Goal: Check status: Check status

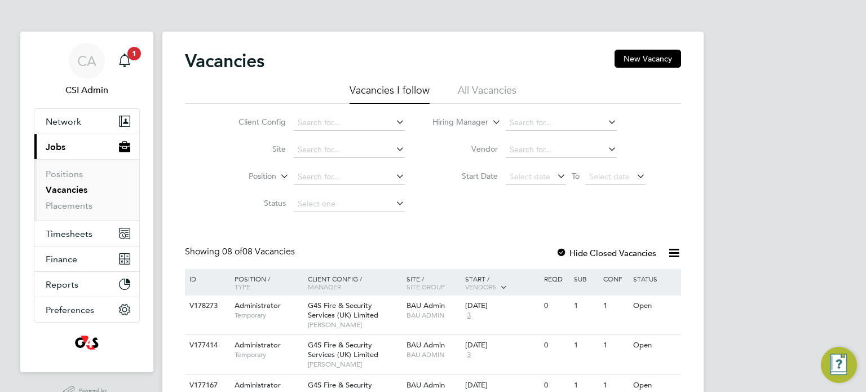
click at [99, 217] on ul "Positions Vacancies Placements" at bounding box center [86, 189] width 105 height 61
click at [93, 221] on button "Timesheets" at bounding box center [86, 233] width 105 height 25
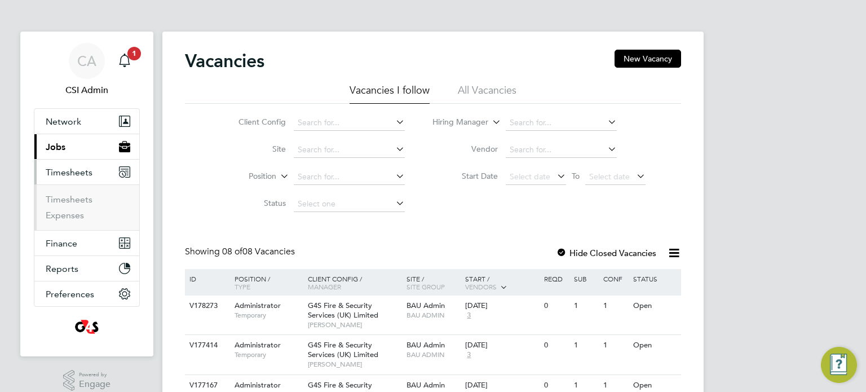
click at [76, 207] on li "Timesheets" at bounding box center [88, 202] width 85 height 16
click at [76, 204] on link "Timesheets" at bounding box center [69, 199] width 47 height 11
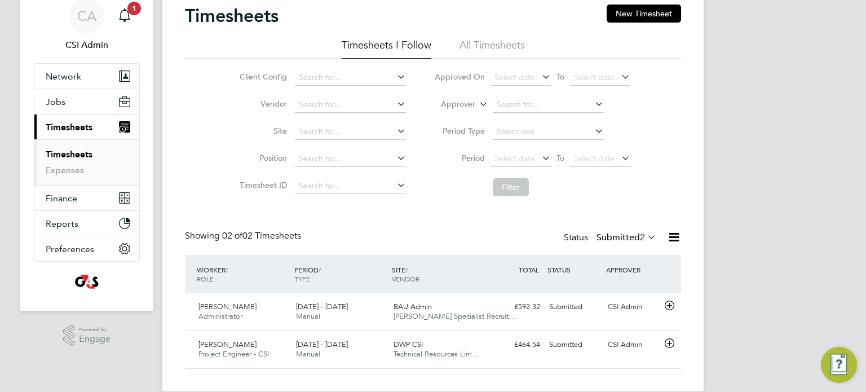
scroll to position [61, 0]
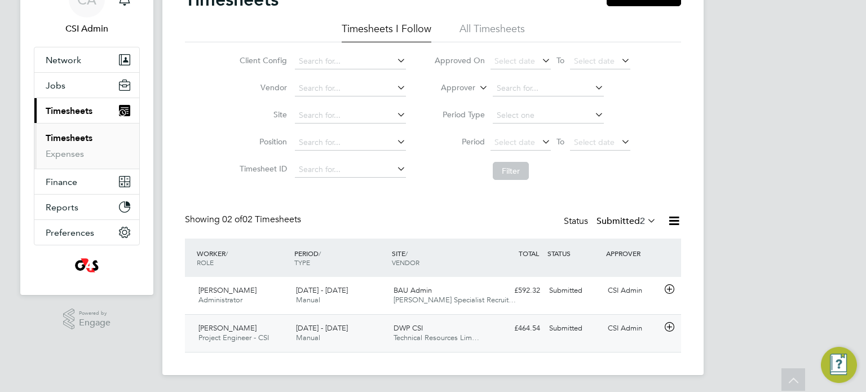
click at [343, 333] on div "18 - 24 Aug 2025 Manual" at bounding box center [341, 333] width 98 height 28
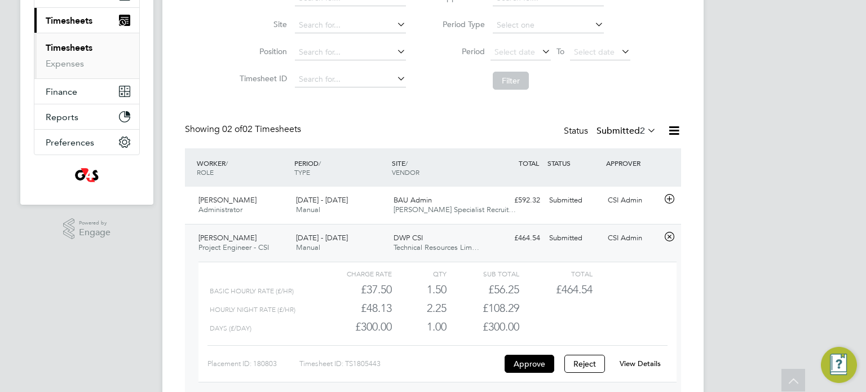
scroll to position [28, 0]
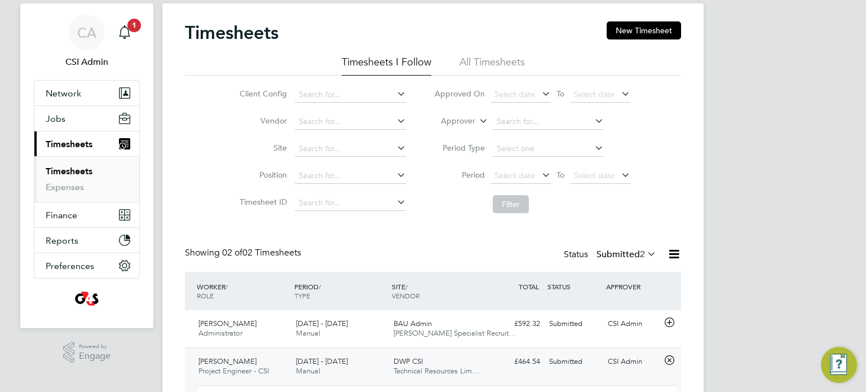
click at [585, 254] on div "Status Submitted 2" at bounding box center [611, 255] width 95 height 16
click at [622, 259] on div "Status Submitted 2" at bounding box center [611, 255] width 95 height 16
click at [619, 254] on label "Submitted 2" at bounding box center [627, 254] width 60 height 11
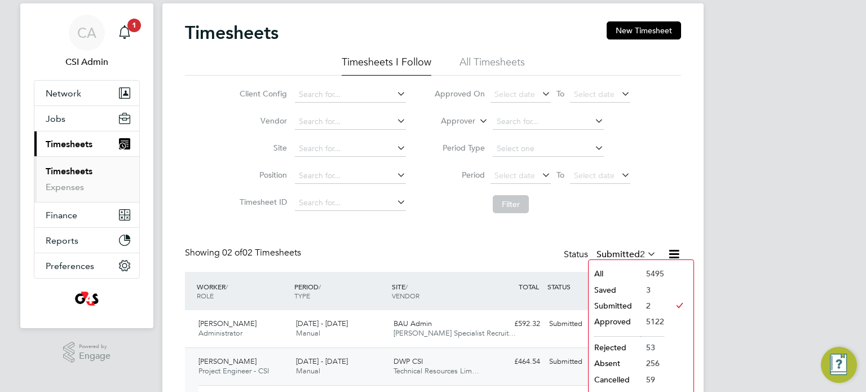
click at [612, 323] on li "Approved" at bounding box center [615, 322] width 52 height 16
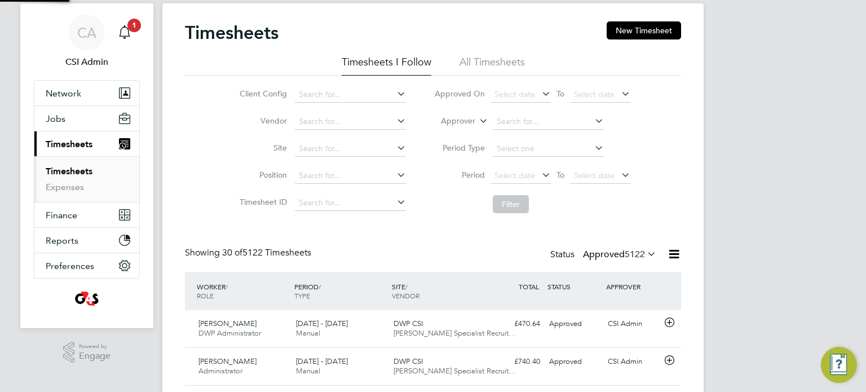
scroll to position [0, 0]
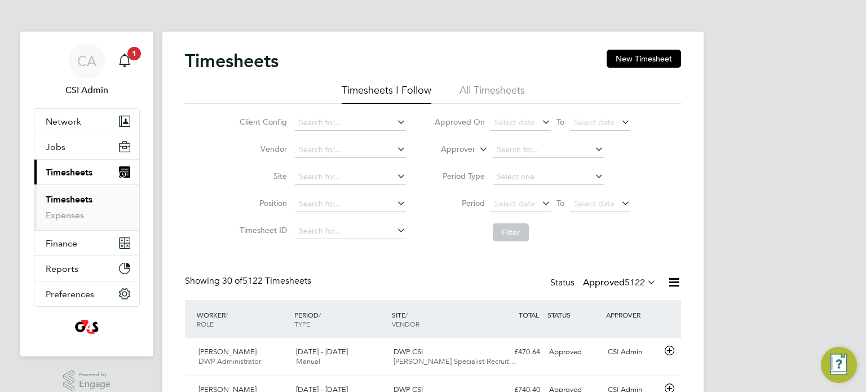
click at [606, 283] on label "Approved 5122" at bounding box center [619, 282] width 73 height 11
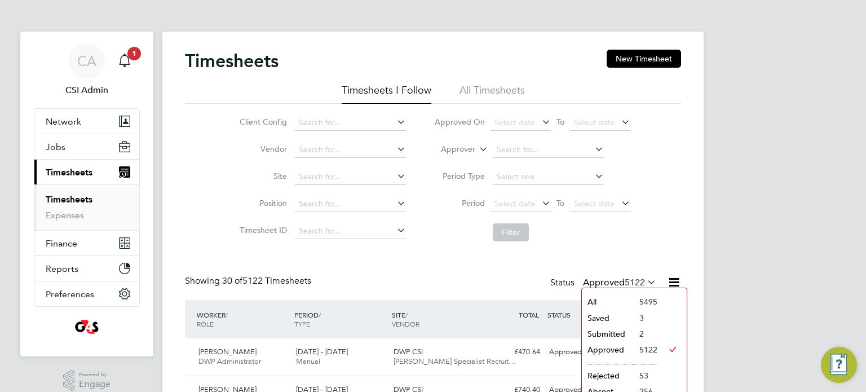
click at [601, 299] on li "All" at bounding box center [608, 302] width 52 height 16
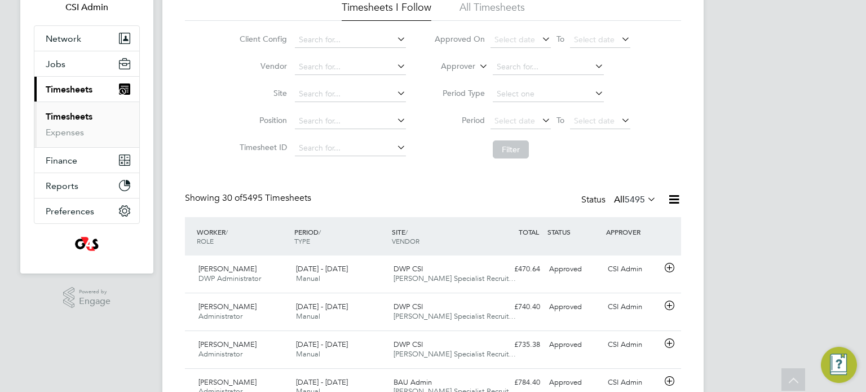
drag, startPoint x: 624, startPoint y: 206, endPoint x: 621, endPoint y: 197, distance: 10.0
click at [621, 204] on div "Status All 5495" at bounding box center [619, 200] width 77 height 16
click at [621, 195] on label "All 5495" at bounding box center [635, 199] width 42 height 11
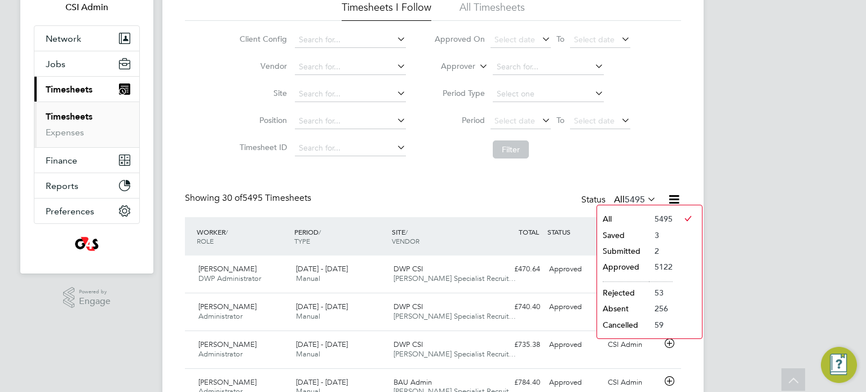
click at [621, 236] on li "Saved" at bounding box center [623, 235] width 52 height 16
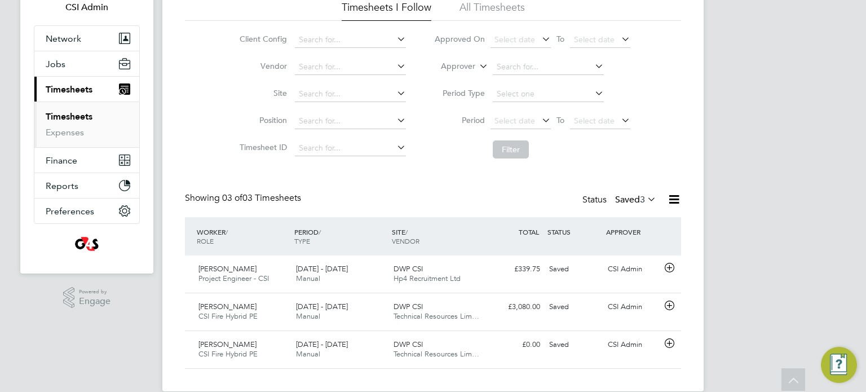
click at [629, 205] on label "Saved 3" at bounding box center [635, 199] width 41 height 11
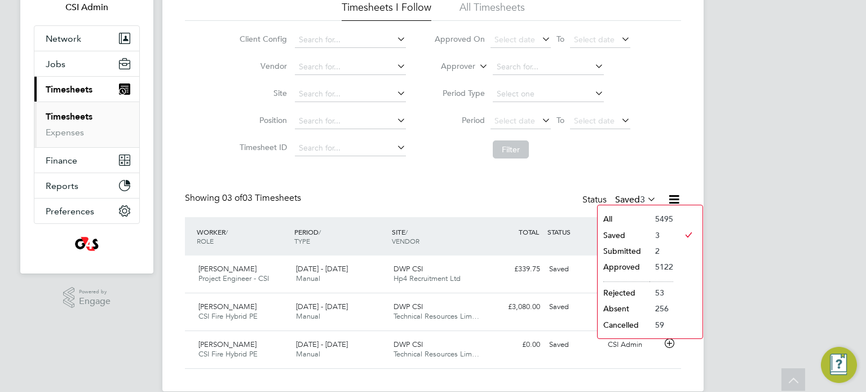
click at [616, 250] on li "Submitted" at bounding box center [624, 251] width 52 height 16
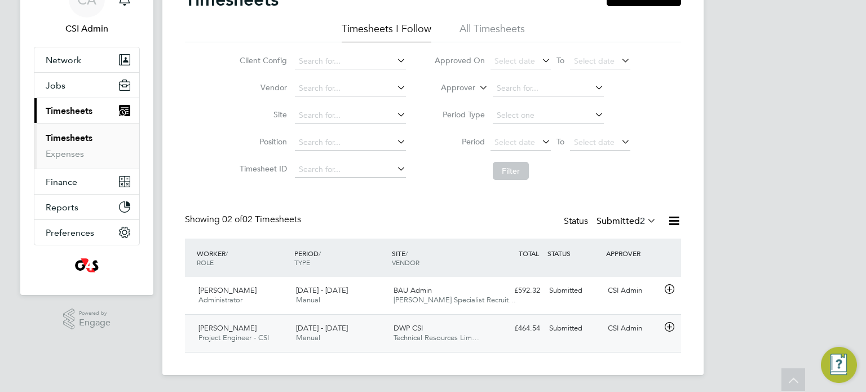
click at [319, 326] on span "[DATE] - [DATE]" at bounding box center [322, 328] width 52 height 10
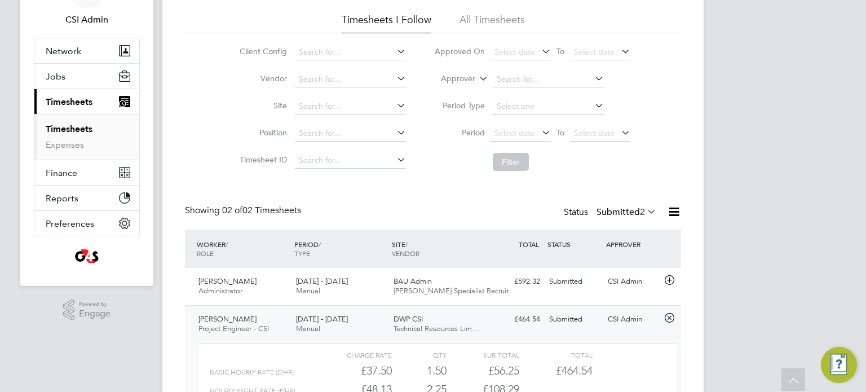
click at [320, 324] on div "18 - 24 Aug 2025 Manual" at bounding box center [341, 324] width 98 height 28
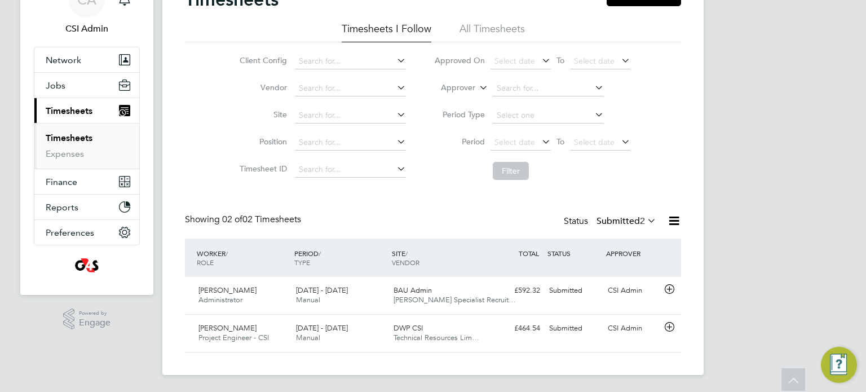
click at [622, 217] on label "Submitted 2" at bounding box center [627, 220] width 60 height 11
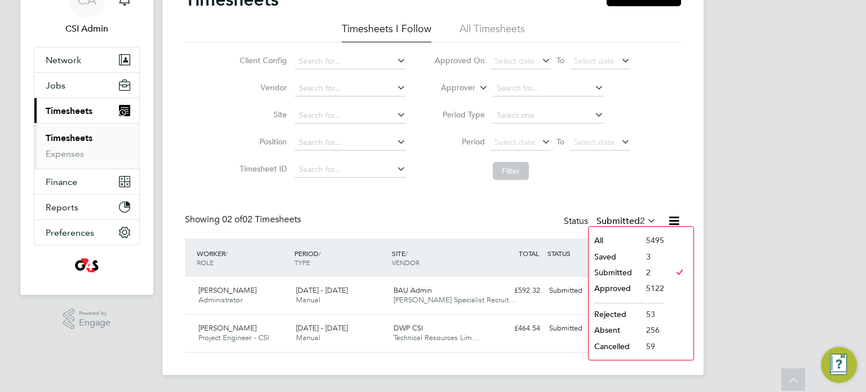
click at [622, 217] on label "Submitted 2" at bounding box center [627, 220] width 60 height 11
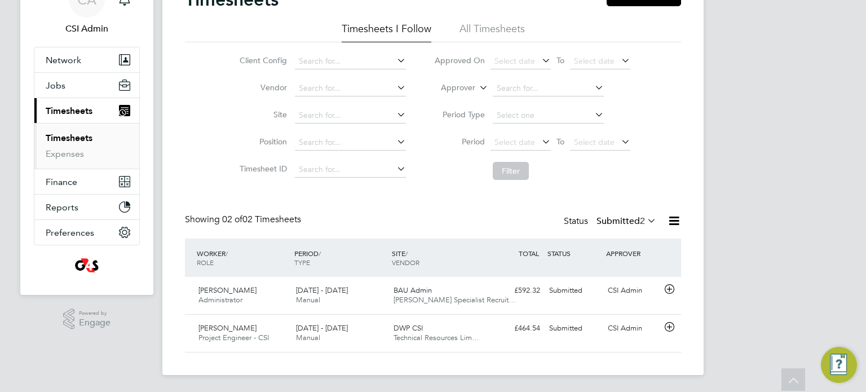
click at [622, 217] on label "Submitted 2" at bounding box center [627, 220] width 60 height 11
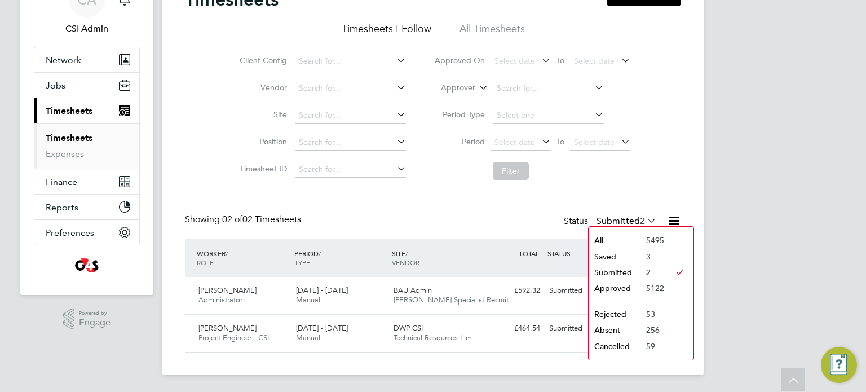
click at [622, 217] on label "Submitted 2" at bounding box center [627, 220] width 60 height 11
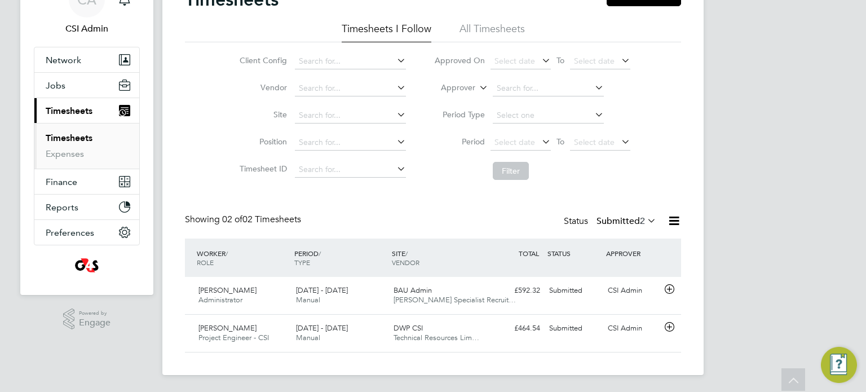
click at [340, 104] on li "Site" at bounding box center [321, 115] width 198 height 27
click at [328, 92] on input at bounding box center [350, 89] width 111 height 16
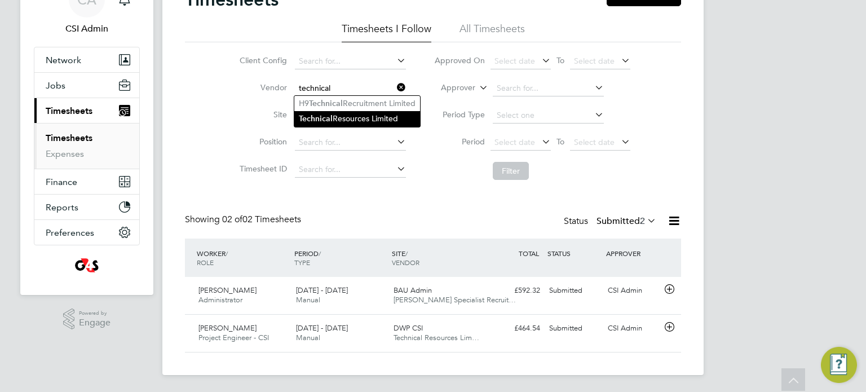
click at [385, 116] on li "Technical Resources Limited" at bounding box center [357, 118] width 126 height 15
type input "Technical Resources Limited"
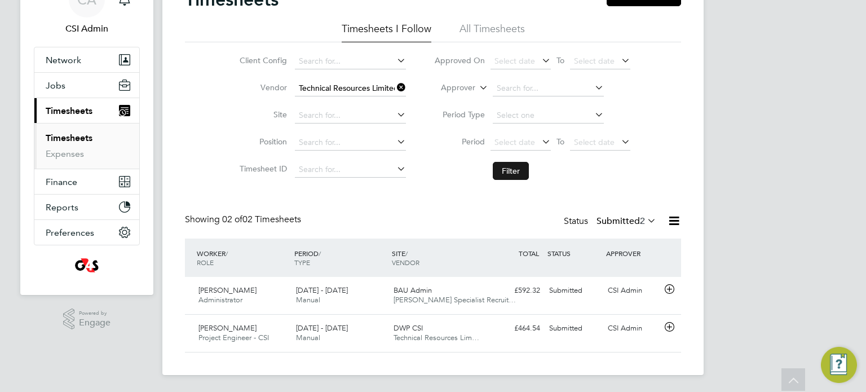
click at [493, 169] on button "Filter" at bounding box center [511, 171] width 36 height 18
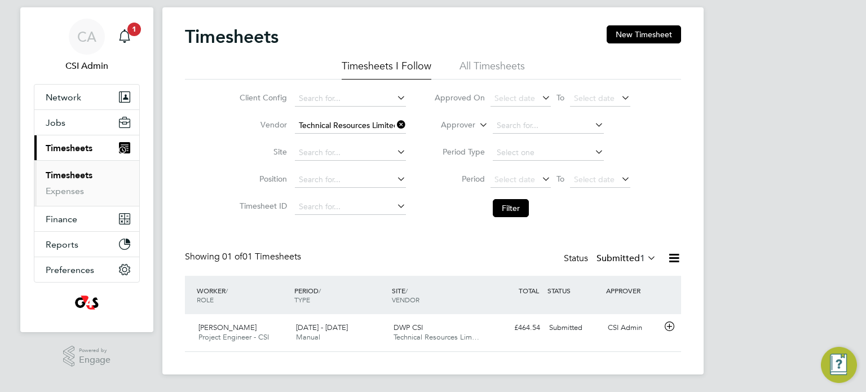
click at [622, 253] on label "Submitted 1" at bounding box center [627, 258] width 60 height 11
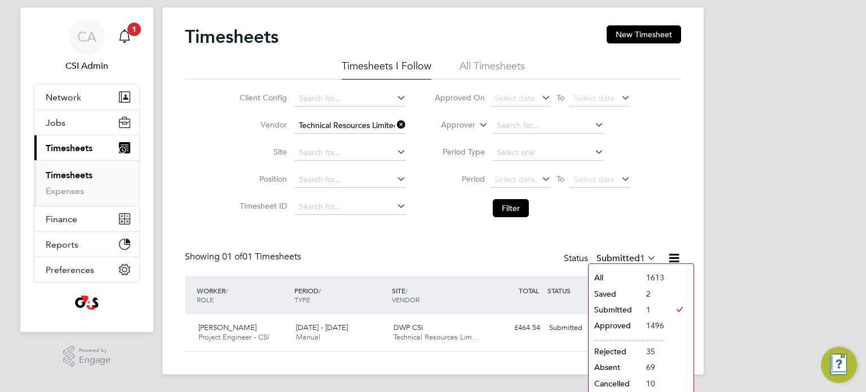
click at [613, 328] on li "Approved" at bounding box center [615, 325] width 52 height 16
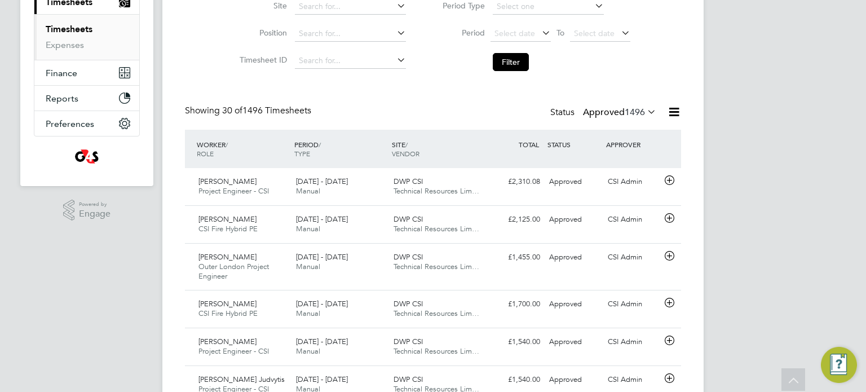
click at [597, 118] on div "Status Approved 1496" at bounding box center [604, 113] width 108 height 16
click at [599, 114] on label "Approved 1496" at bounding box center [619, 112] width 73 height 11
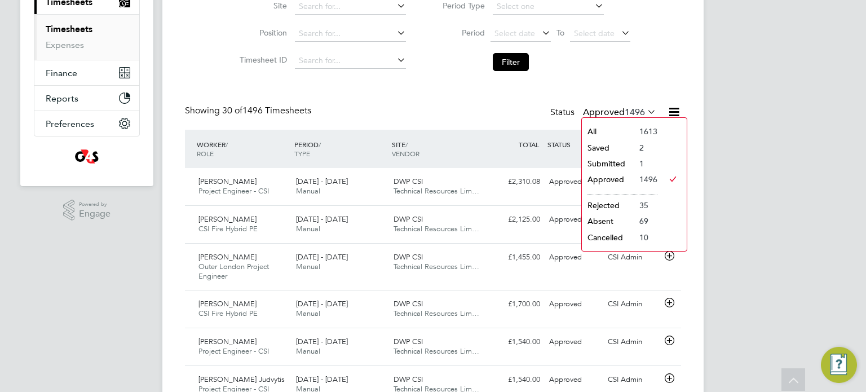
click at [598, 126] on li "All" at bounding box center [608, 131] width 52 height 16
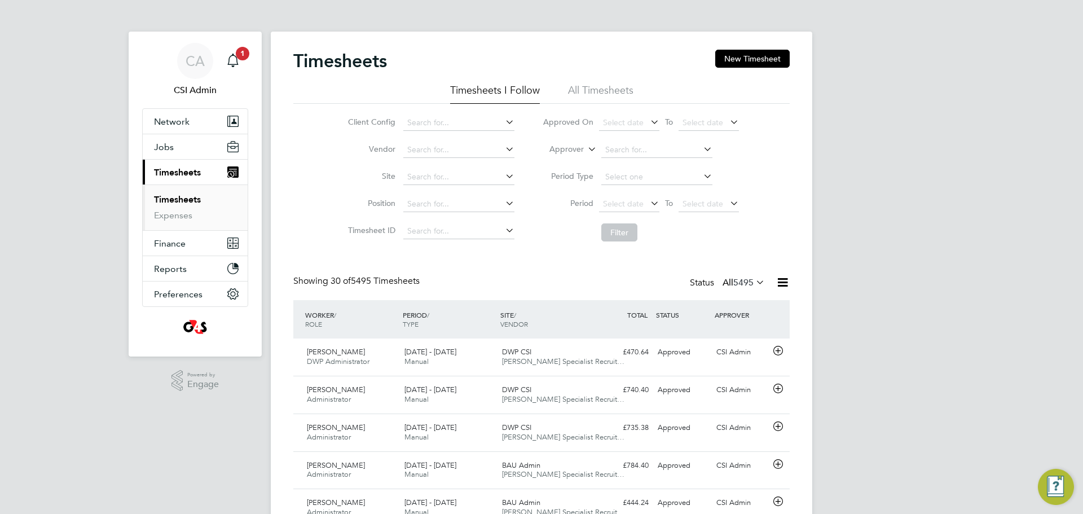
click at [745, 279] on span "5495" at bounding box center [743, 282] width 20 height 11
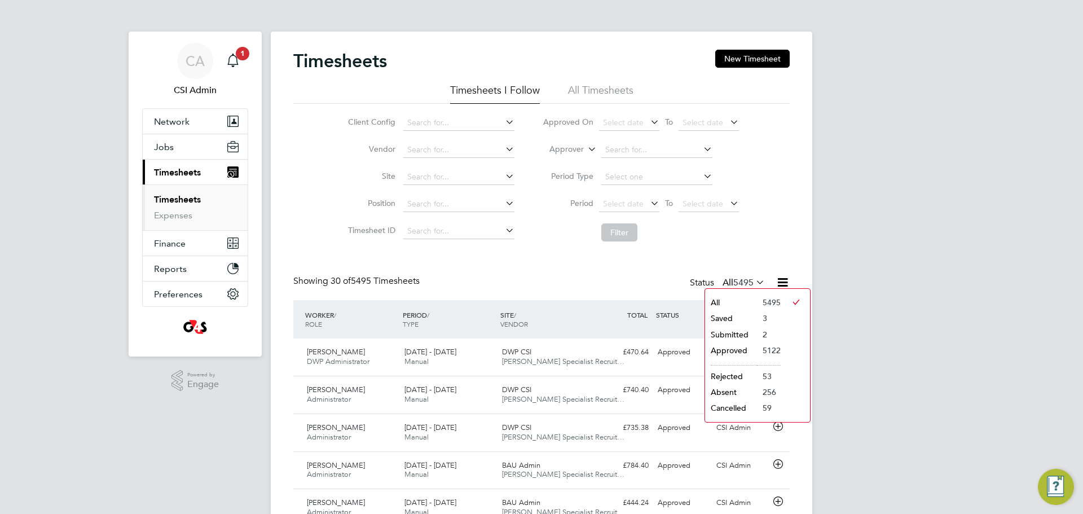
click at [730, 352] on li "Approved" at bounding box center [731, 350] width 52 height 16
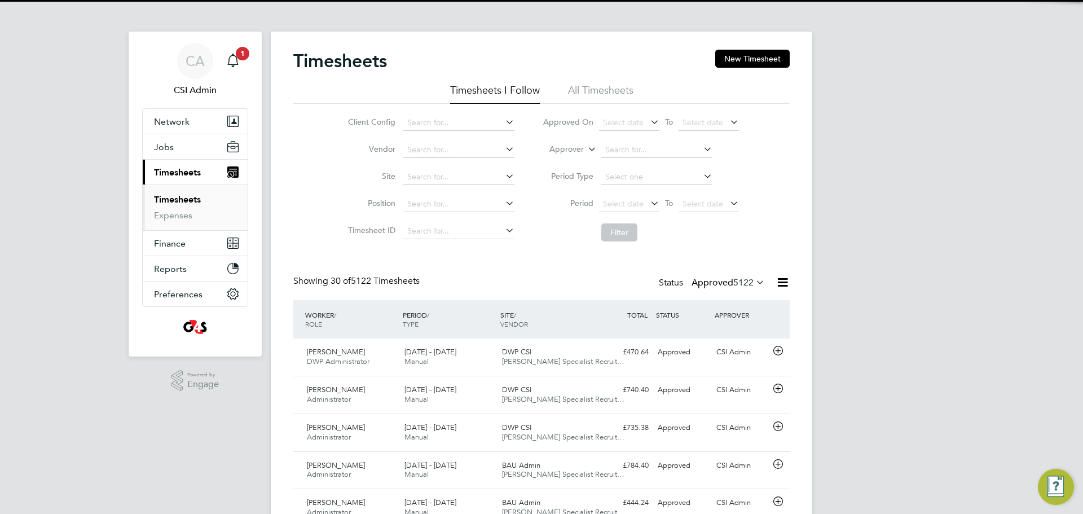
click at [777, 207] on div "Client Config Vendor Site Position Timesheet ID Approved On Select date To Sele…" at bounding box center [541, 175] width 496 height 143
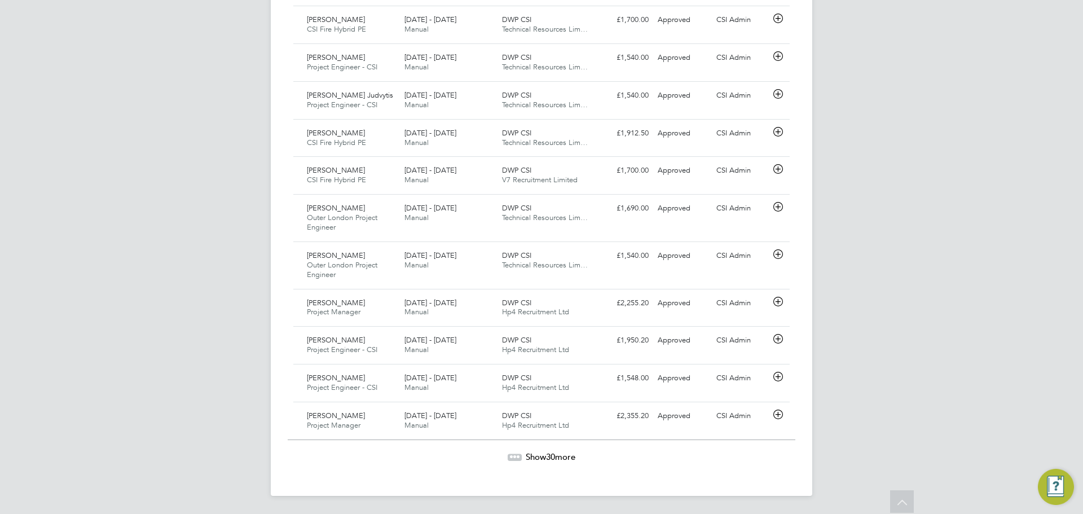
click at [569, 453] on span "Show 30 more" at bounding box center [551, 456] width 50 height 11
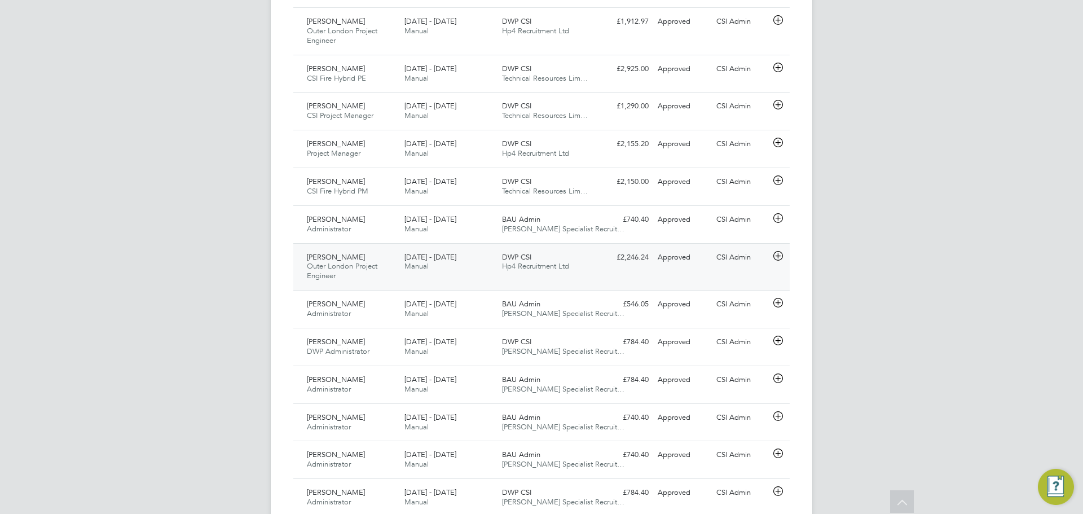
click at [634, 255] on div "£2,246.24 Approved" at bounding box center [623, 257] width 59 height 19
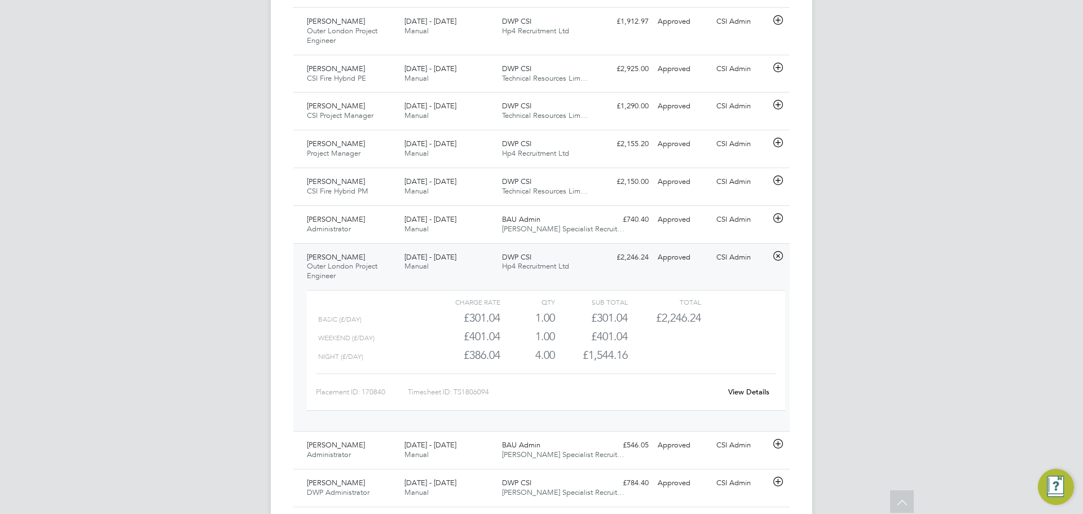
click at [752, 400] on div "View Details" at bounding box center [748, 392] width 55 height 18
click at [746, 398] on div "View Details" at bounding box center [748, 392] width 55 height 18
click at [753, 395] on link "View Details" at bounding box center [748, 392] width 41 height 10
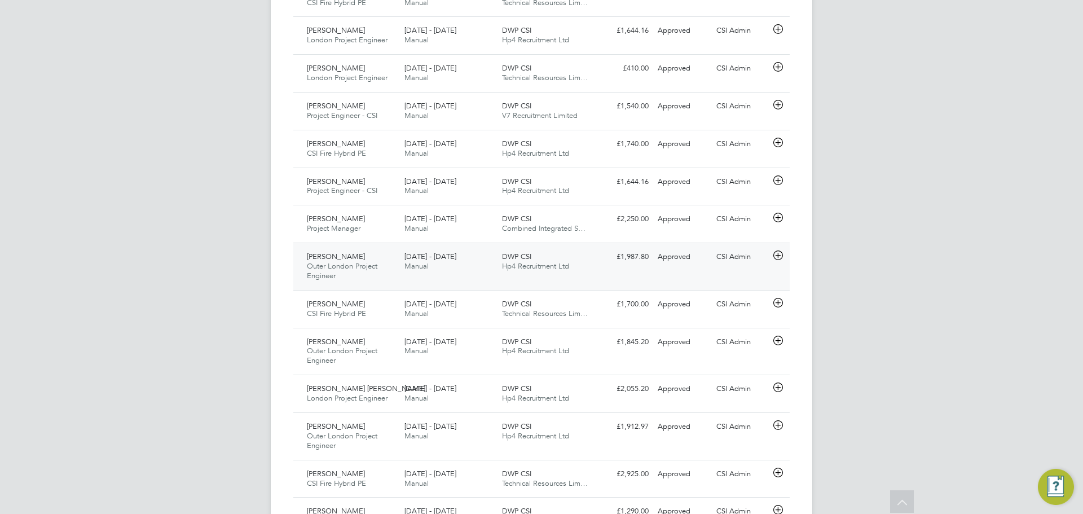
click at [779, 272] on div "Gerard Norman Outer London Project Engineer 18 - 24 Aug 2025 18 - 24 Aug 2025 M…" at bounding box center [541, 265] width 496 height 47
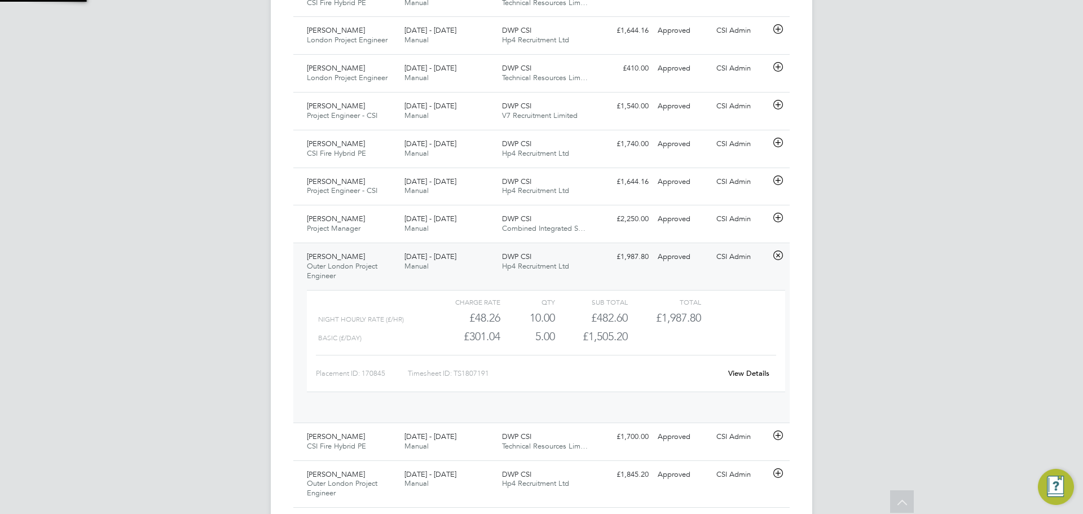
scroll to position [19, 110]
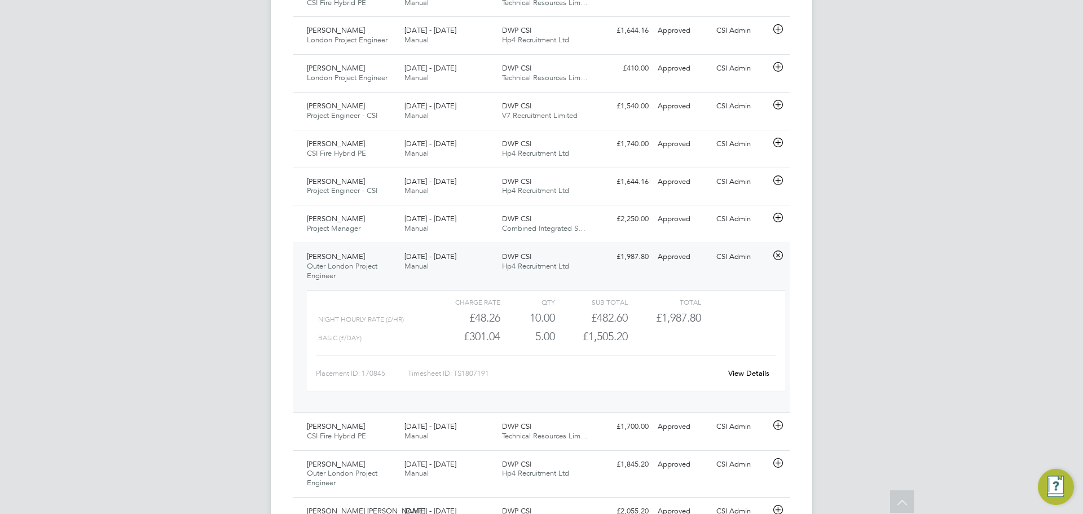
click at [756, 370] on link "View Details" at bounding box center [748, 373] width 41 height 10
click at [708, 25] on div "Approved" at bounding box center [682, 30] width 59 height 19
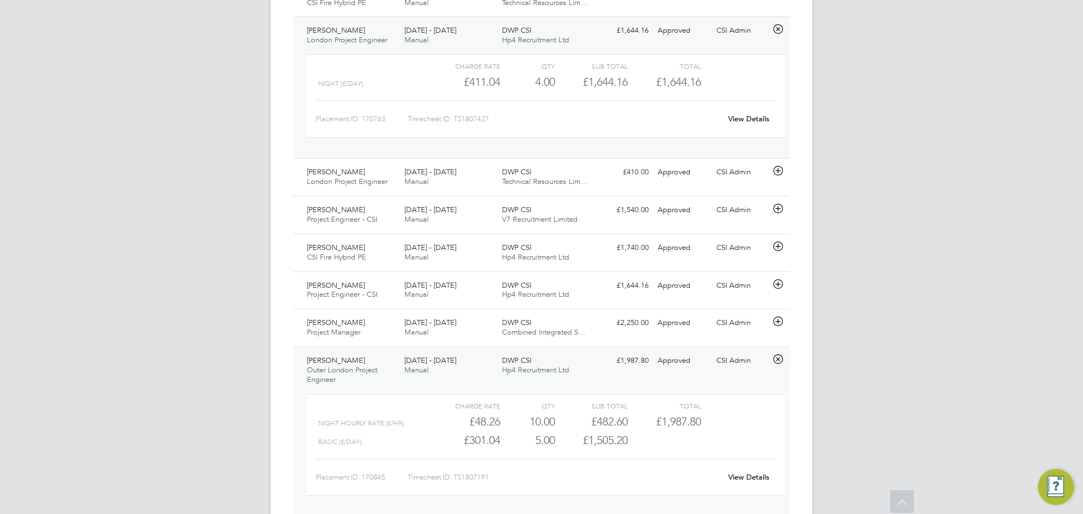
click at [749, 118] on link "View Details" at bounding box center [748, 119] width 41 height 10
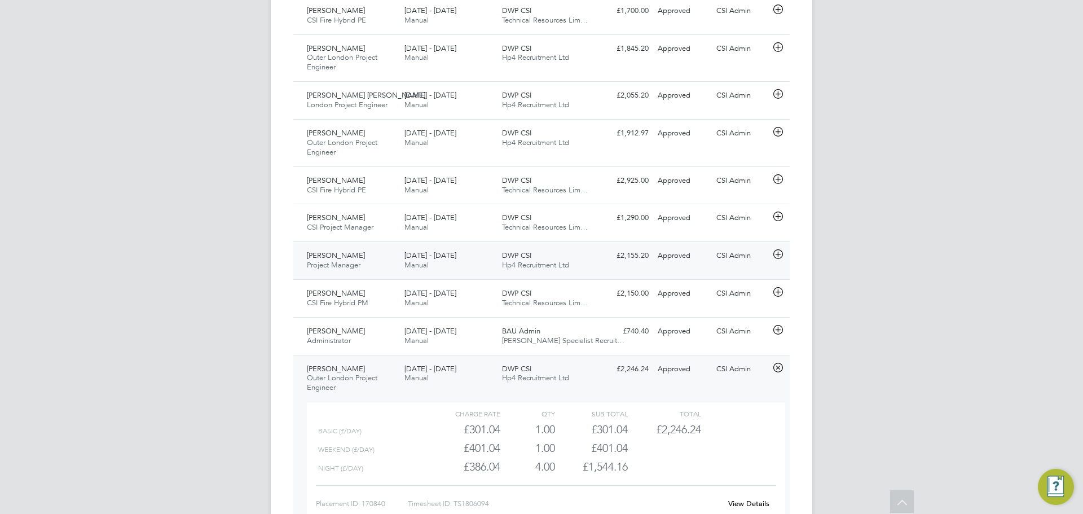
click at [583, 273] on div "DWP CSI Hp4 Recruitment Ltd" at bounding box center [546, 260] width 98 height 28
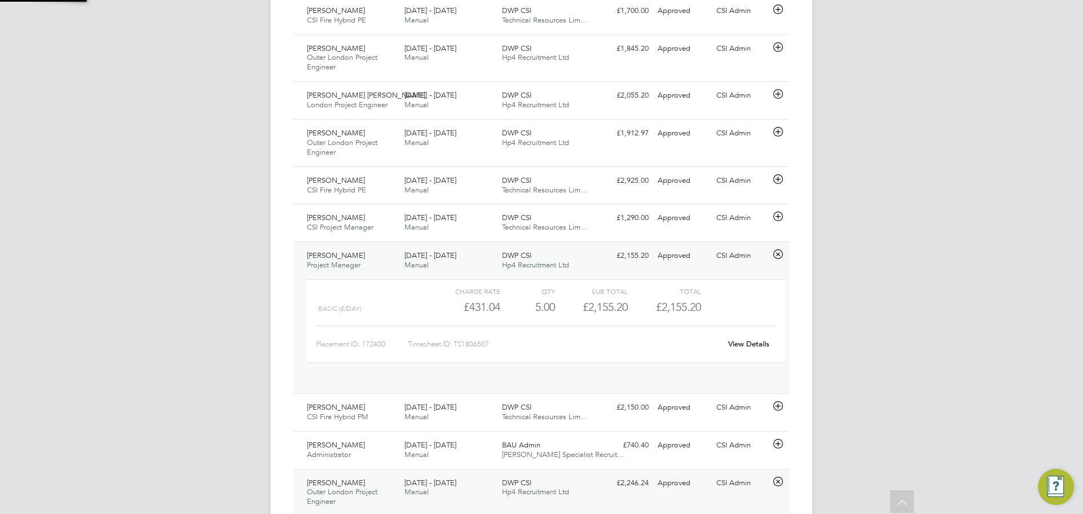
scroll to position [19, 110]
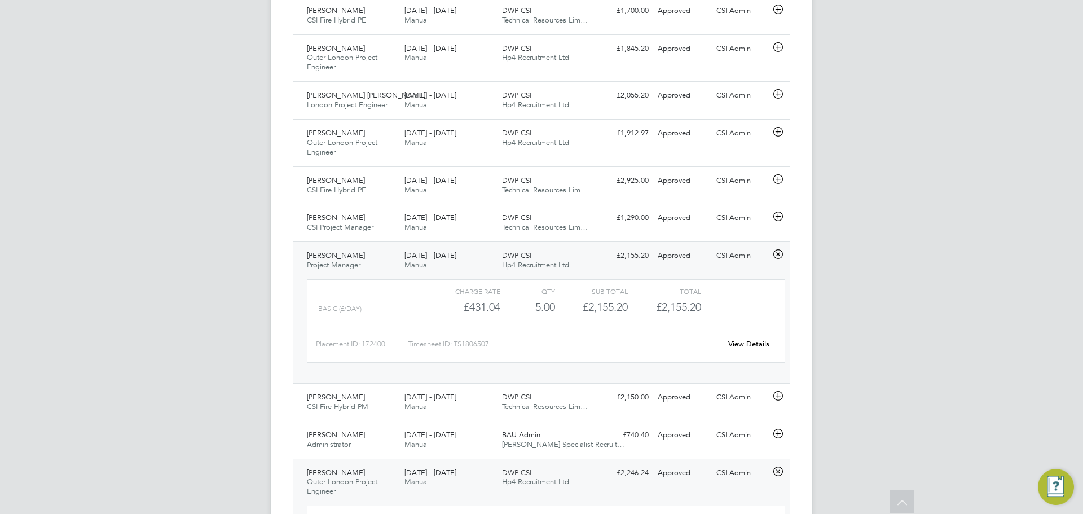
click at [756, 348] on link "View Details" at bounding box center [748, 344] width 41 height 10
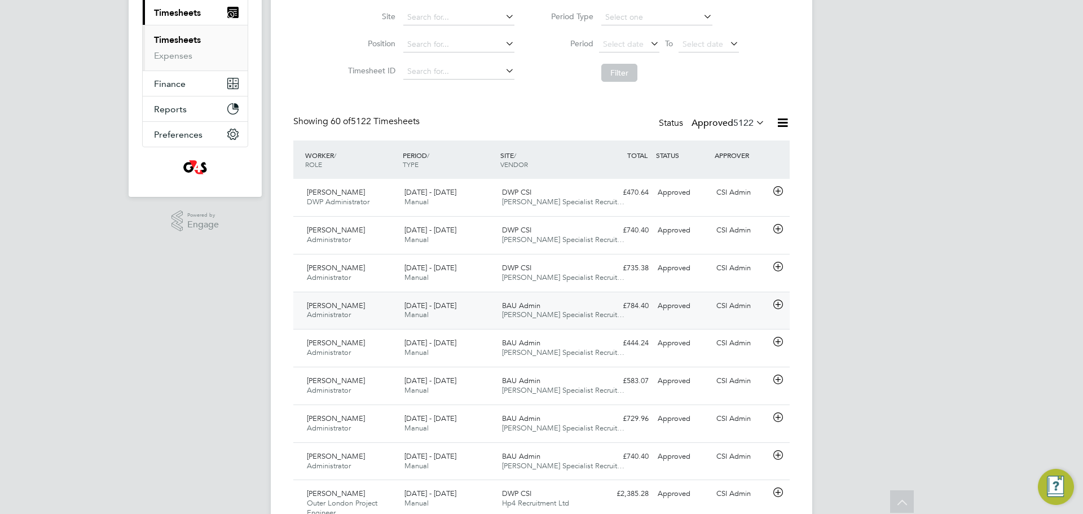
scroll to position [1679, 0]
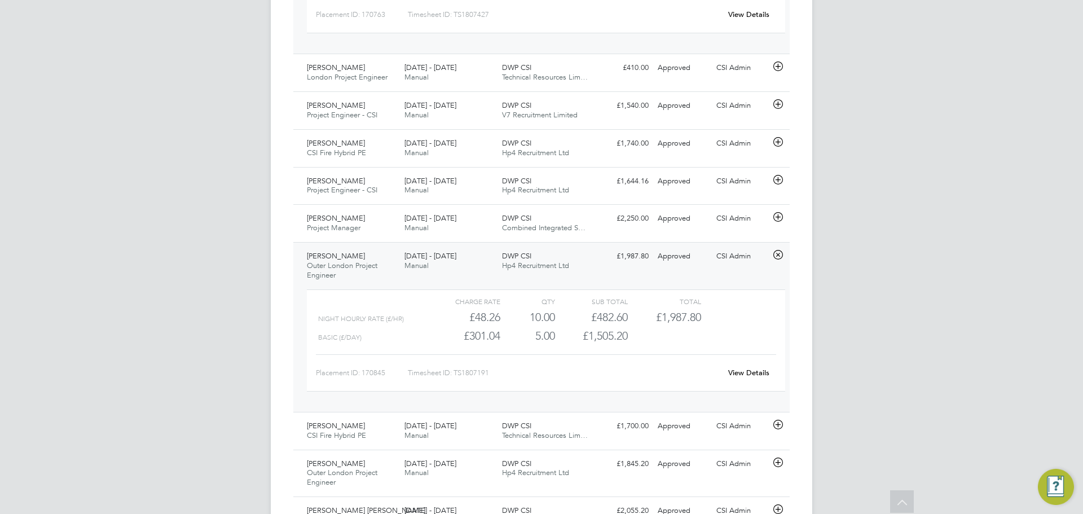
click at [739, 375] on link "View Details" at bounding box center [748, 373] width 41 height 10
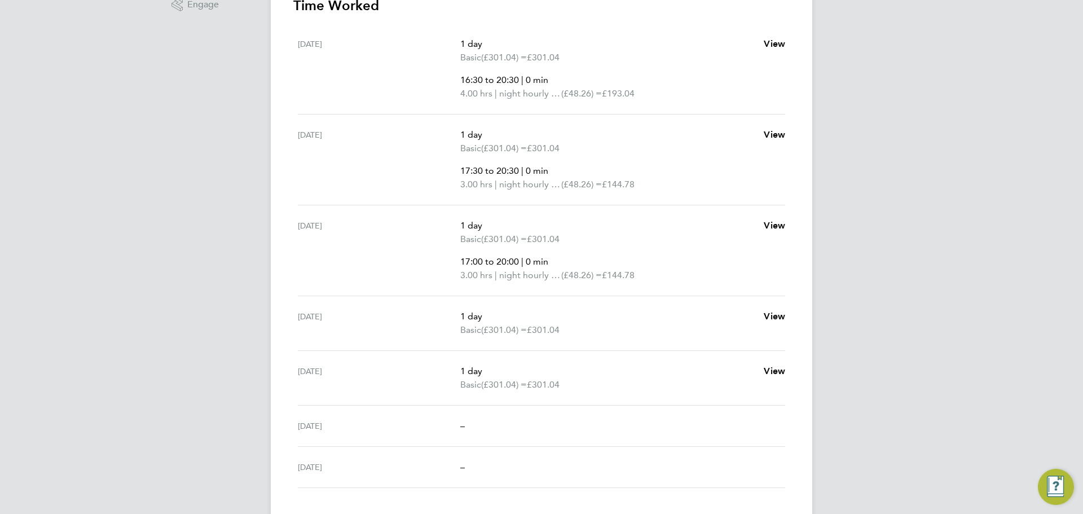
scroll to position [369, 0]
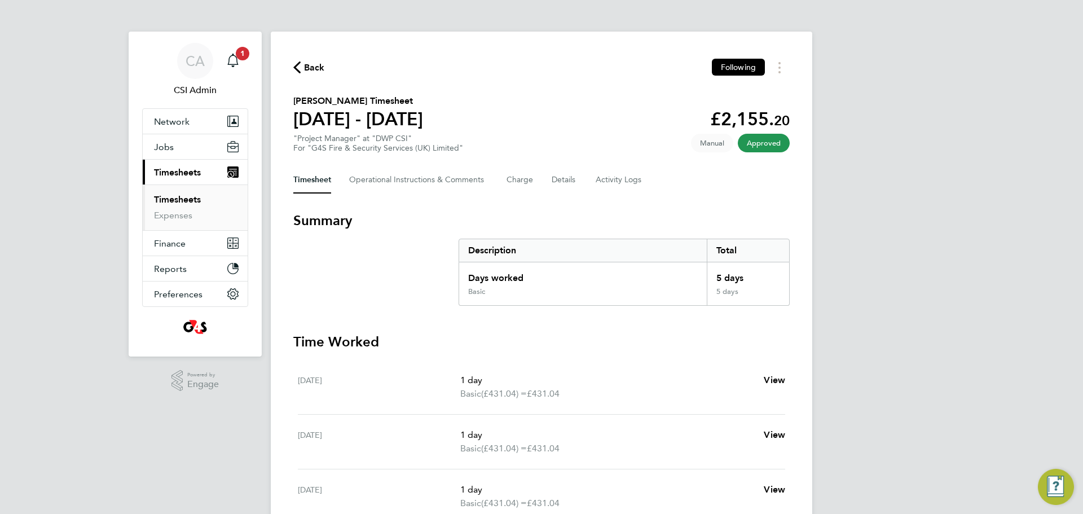
click at [726, 120] on app-decimal "£2,155. 20" at bounding box center [750, 118] width 80 height 21
copy app-decimal "2,155. 20"
